Goal: Check status: Check status

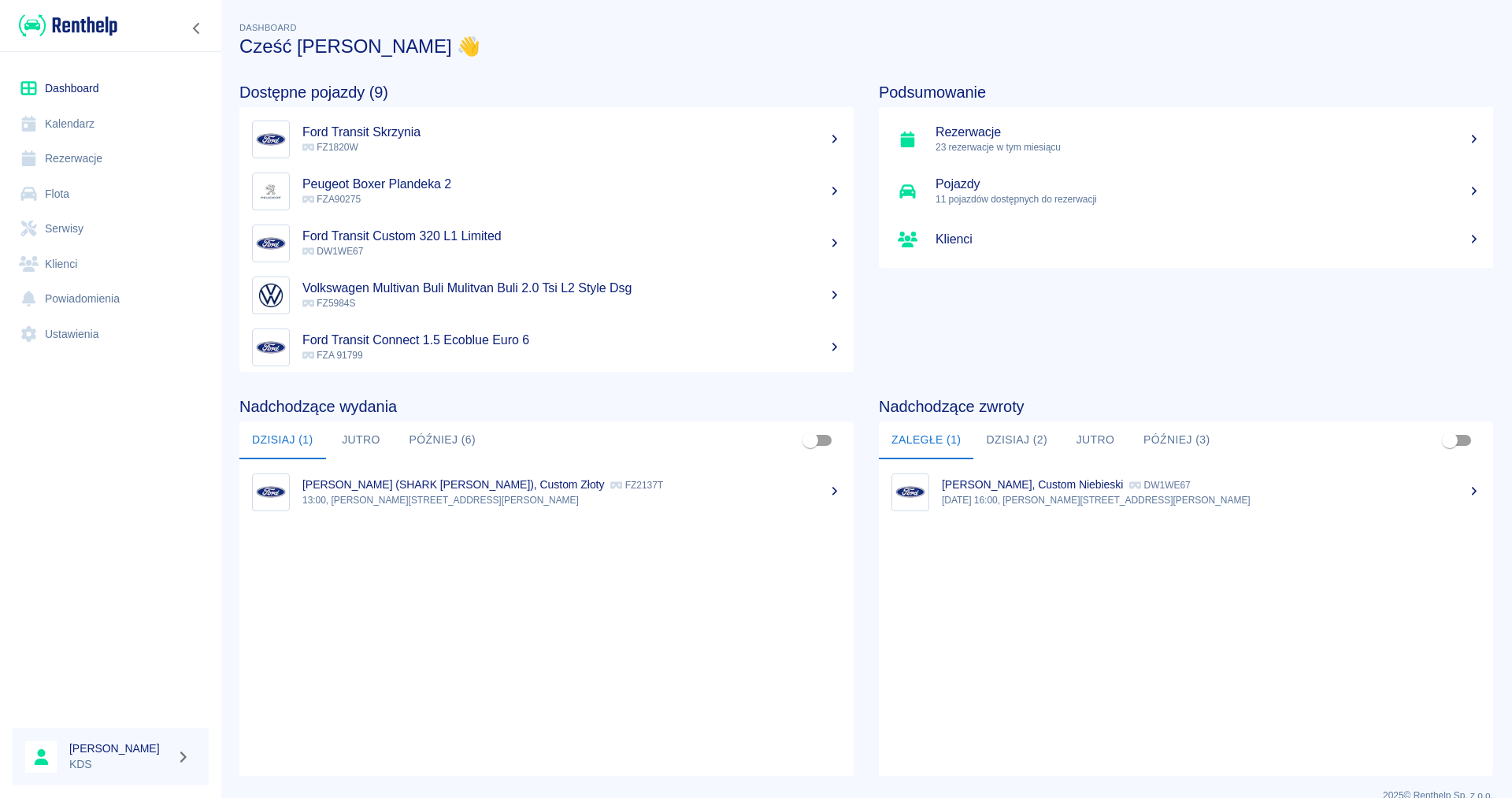
click at [71, 231] on link "Serwisy" at bounding box center [111, 229] width 196 height 35
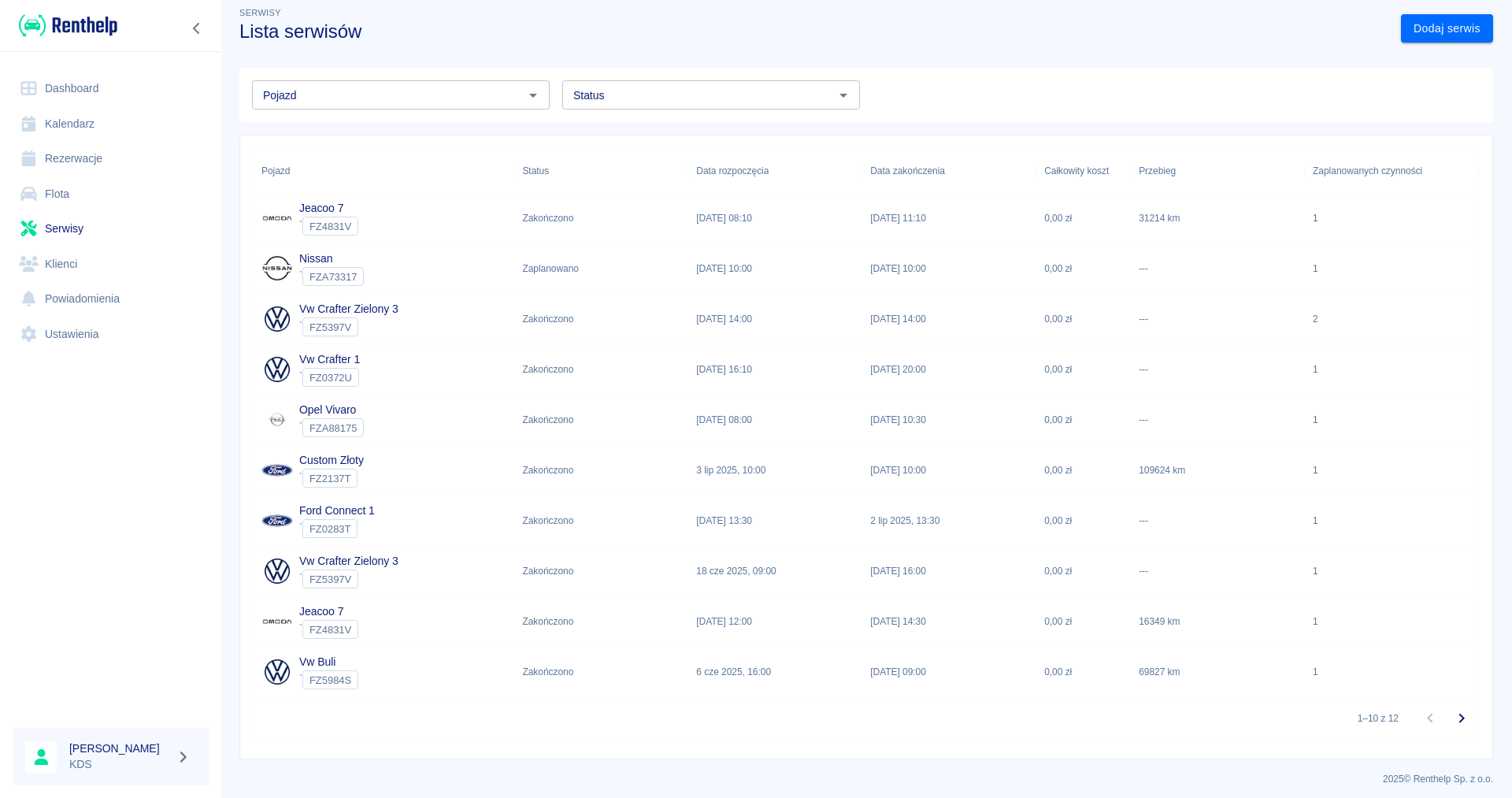
scroll to position [22, 0]
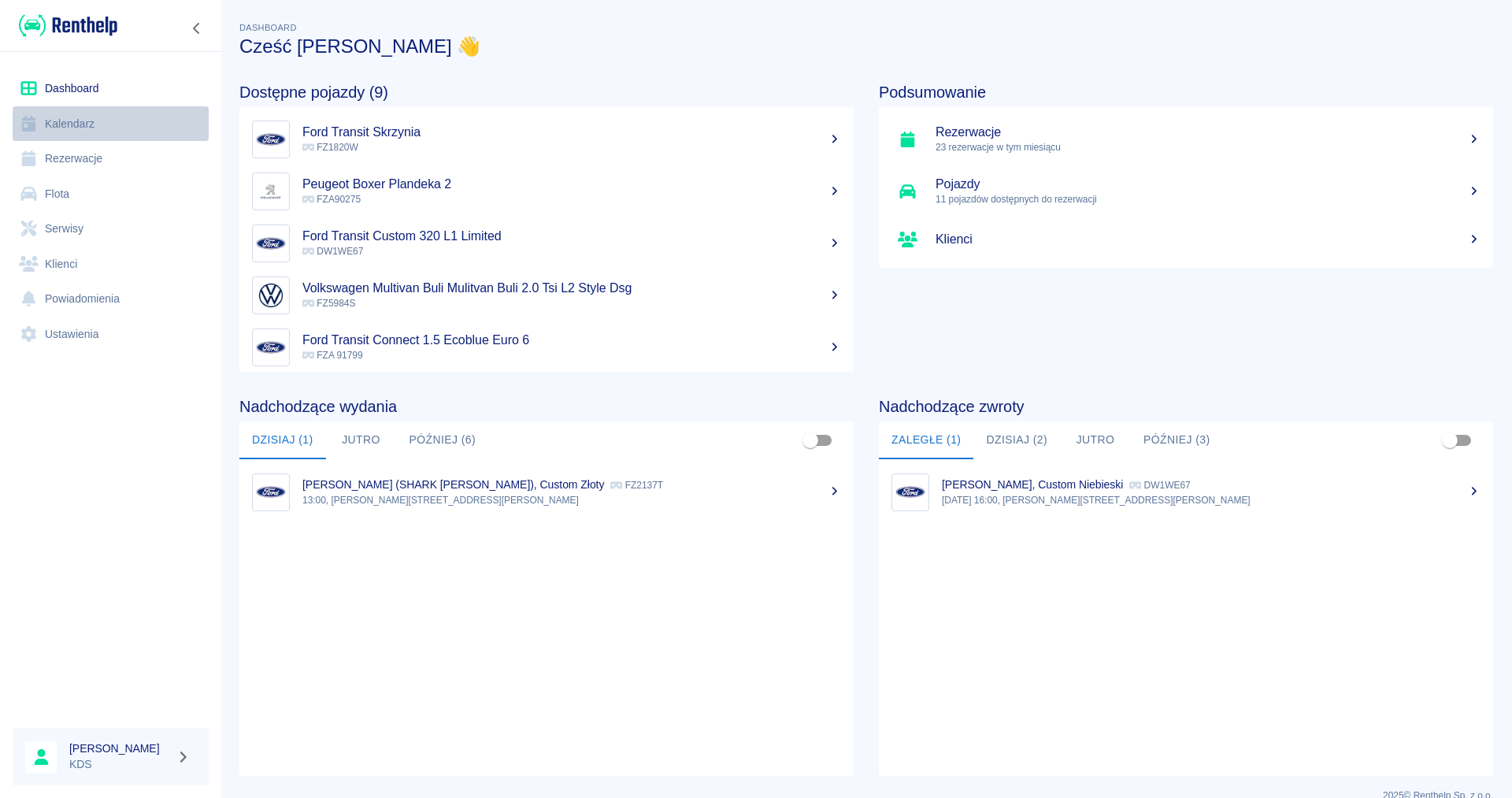
click at [76, 124] on link "Kalendarz" at bounding box center [111, 124] width 196 height 35
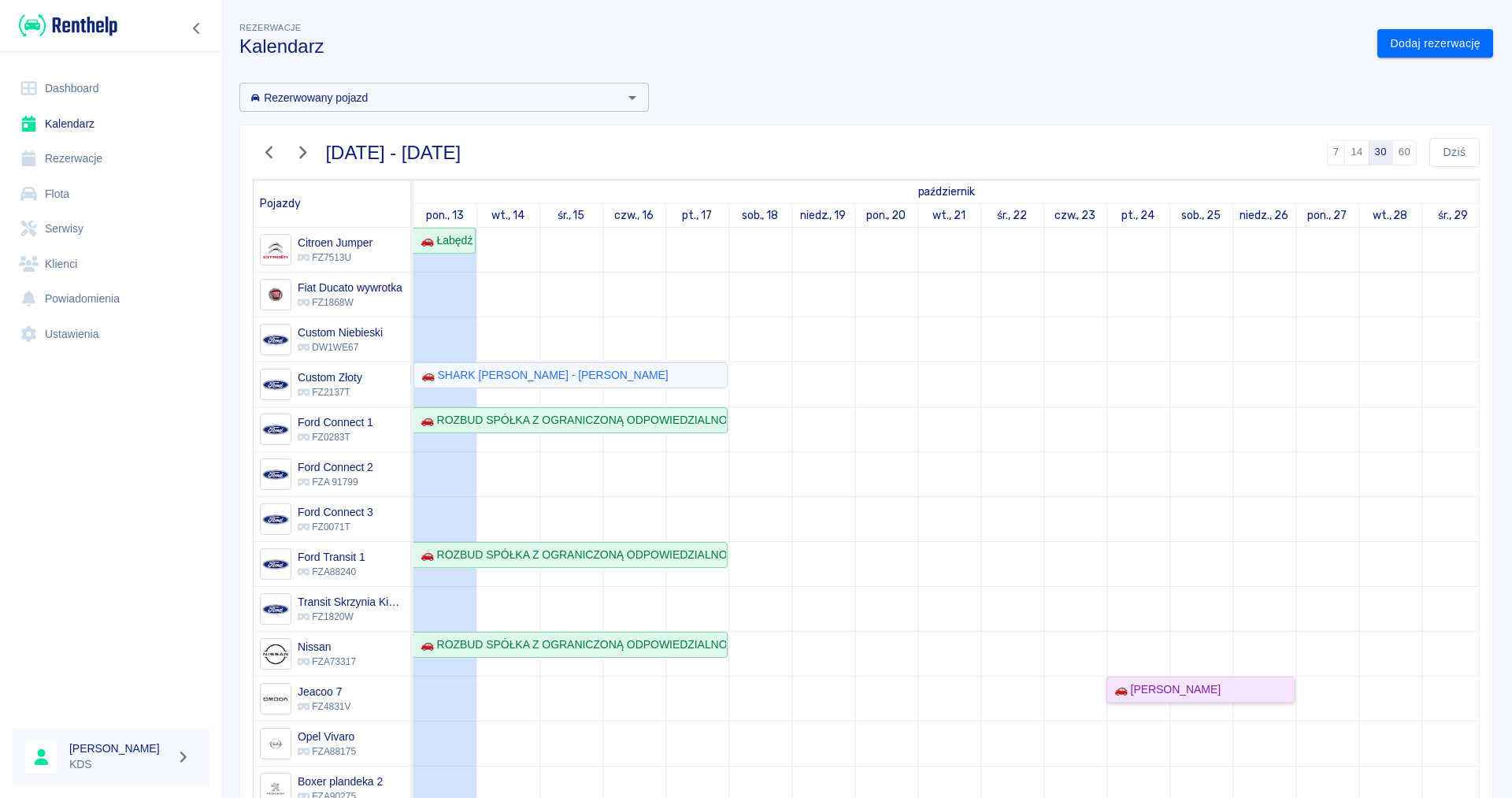
click at [1186, 691] on div "🚗 [PERSON_NAME]" at bounding box center [1164, 690] width 112 height 17
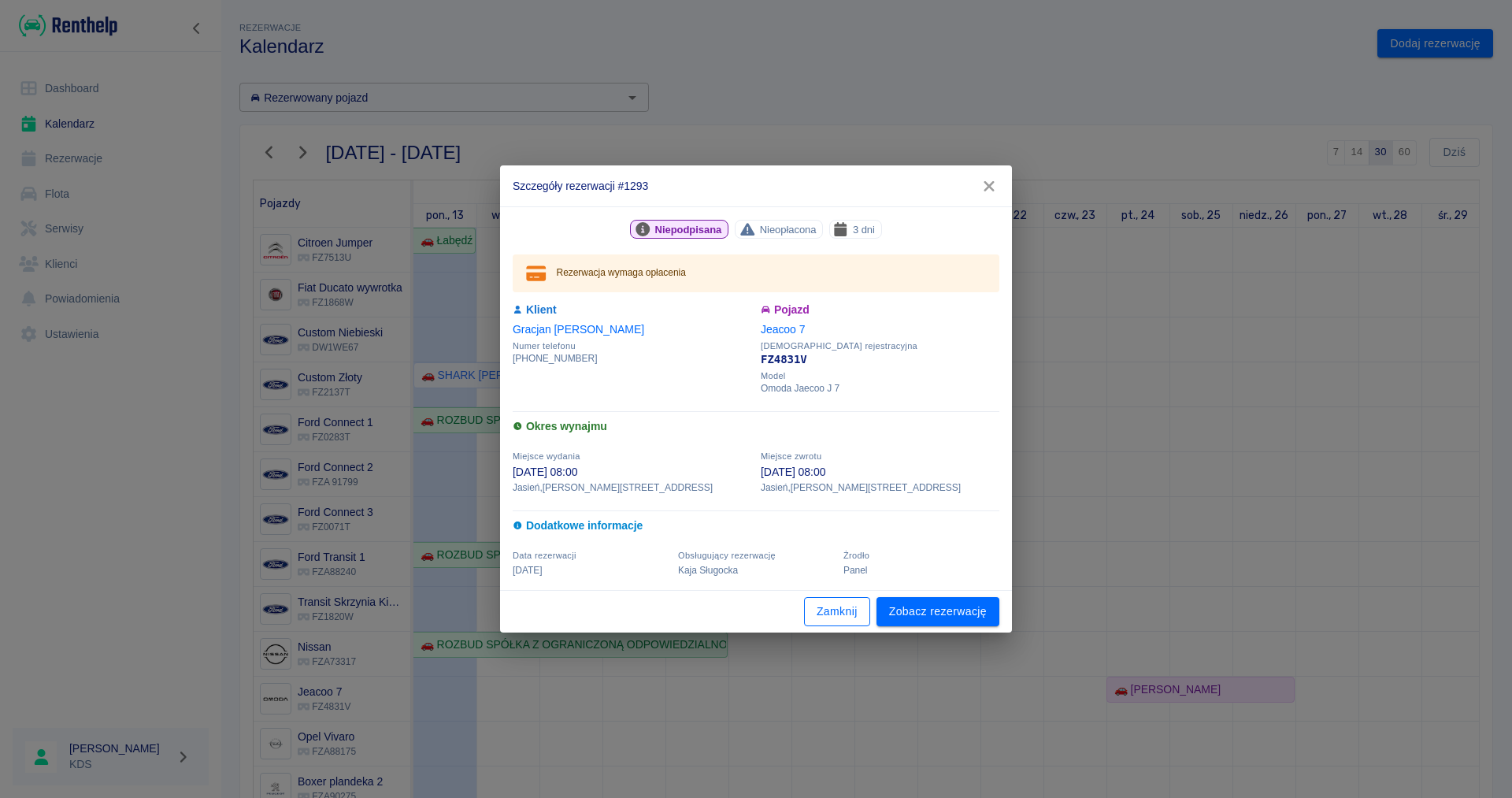
click at [836, 609] on button "Zamknij" at bounding box center [837, 612] width 67 height 29
